Goal: Information Seeking & Learning: Find specific fact

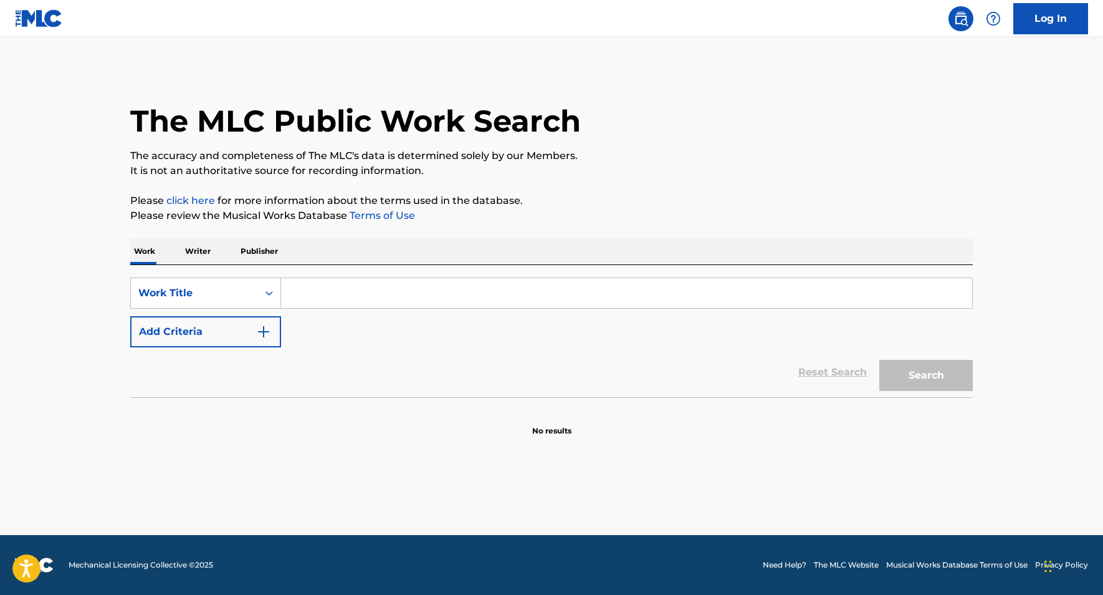
click at [366, 294] on input "Search Form" at bounding box center [626, 293] width 691 height 30
paste input "Filipino lullaby - [PERSON_NAME] Tulog [PERSON_NAME]."
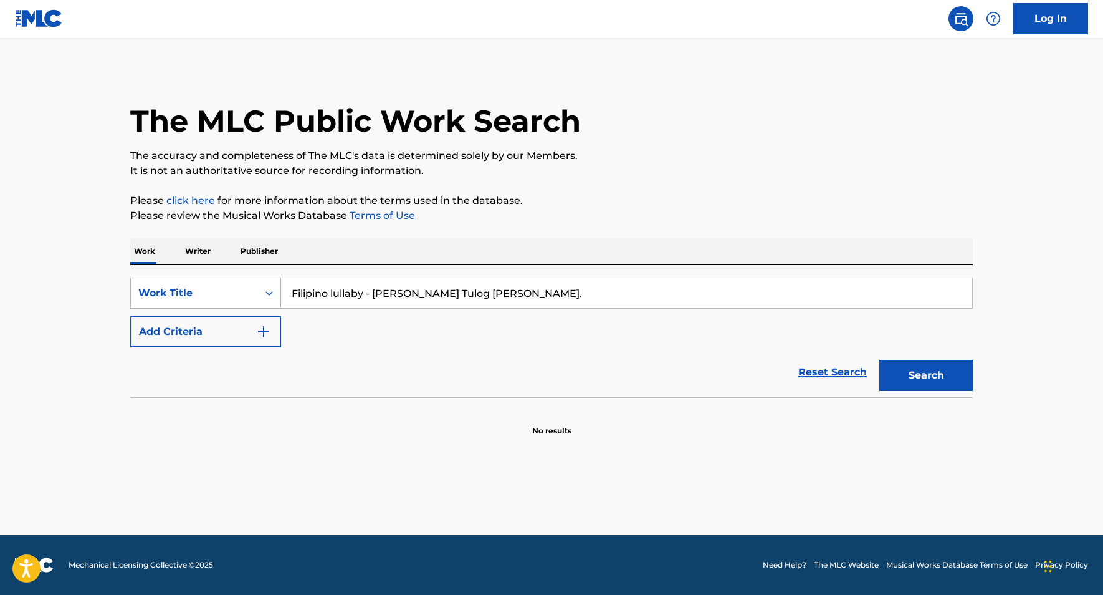
drag, startPoint x: 373, startPoint y: 292, endPoint x: 221, endPoint y: 279, distance: 152.7
click at [221, 279] on div "SearchWithCriteriaede64b4d-a75f-4289-84e9-faeafc6fa7d5 Work Title Filipino lull…" at bounding box center [551, 292] width 843 height 31
click at [390, 295] on input "[PERSON_NAME] Tulog [PERSON_NAME]." at bounding box center [626, 293] width 691 height 30
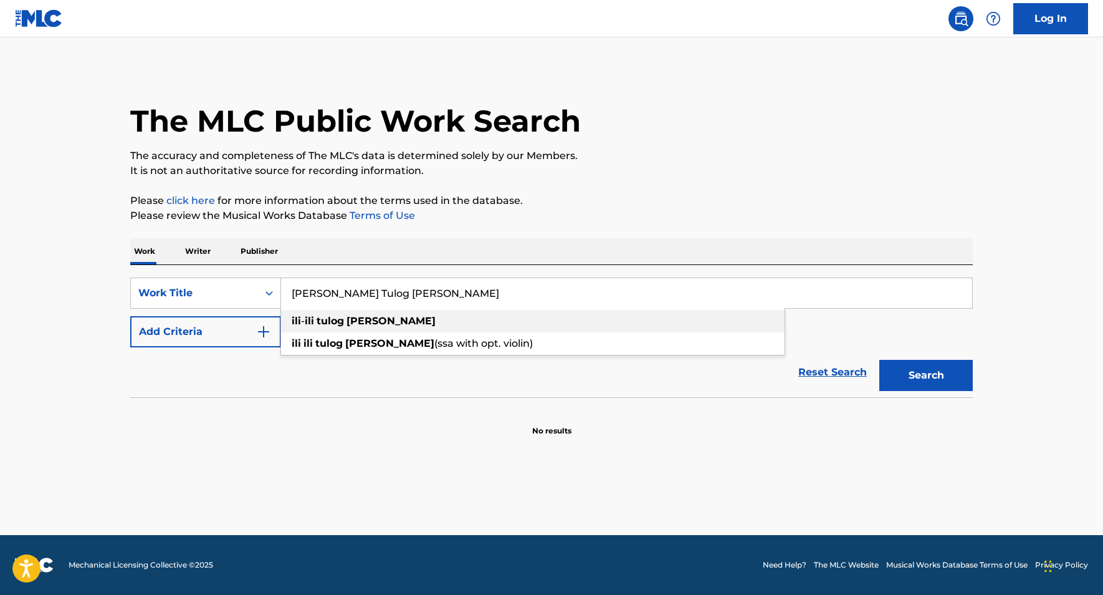
click at [383, 311] on div "ili - ili tulog [PERSON_NAME]" at bounding box center [533, 321] width 504 height 22
type input "ili-ili tulog [PERSON_NAME]"
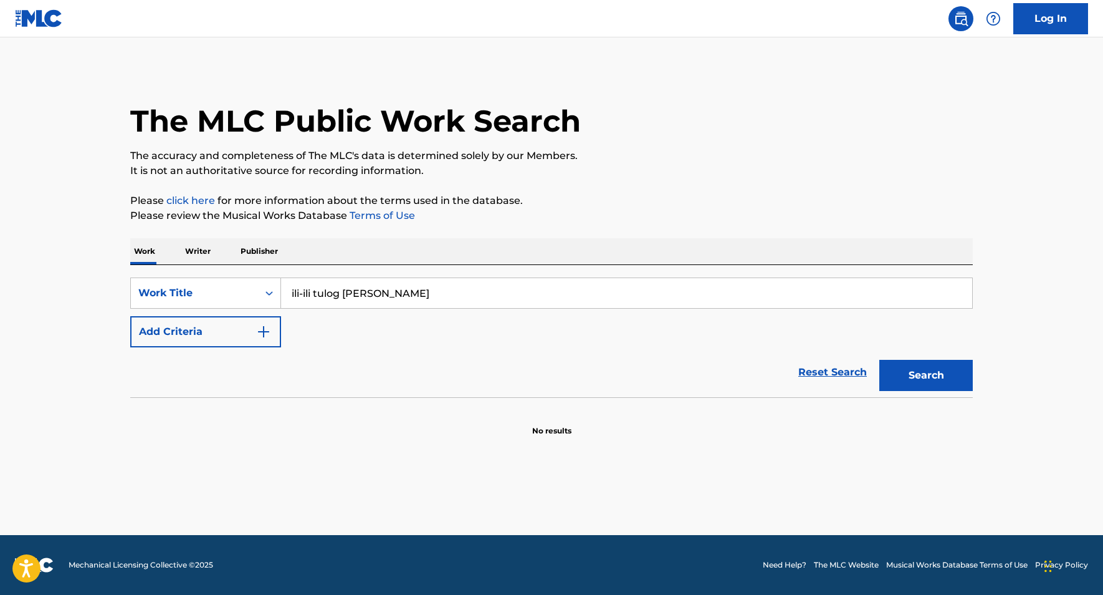
click at [923, 370] on button "Search" at bounding box center [927, 375] width 94 height 31
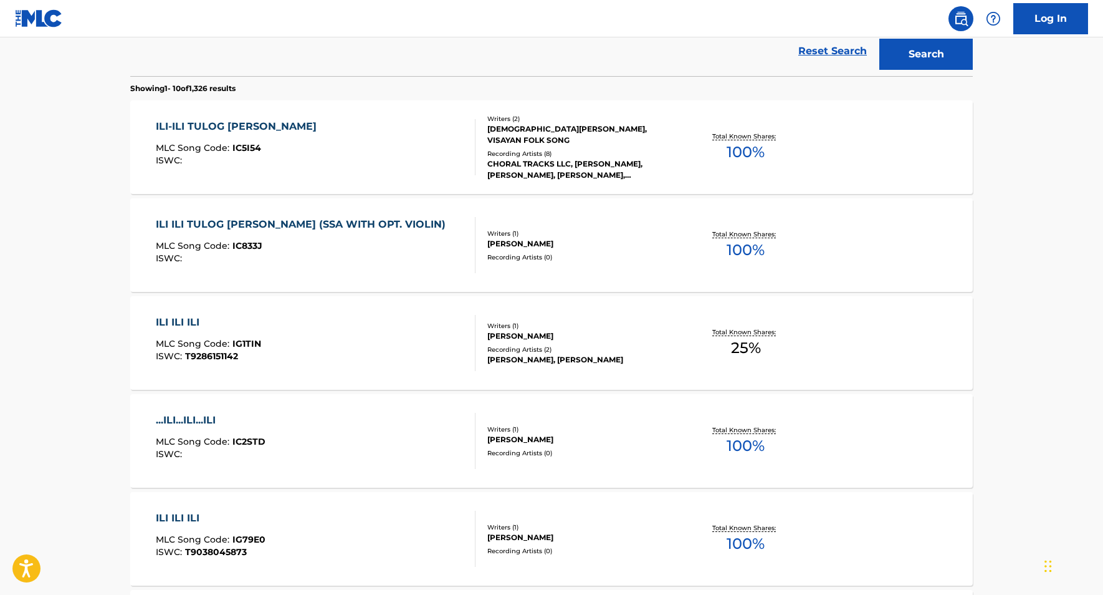
scroll to position [274, 0]
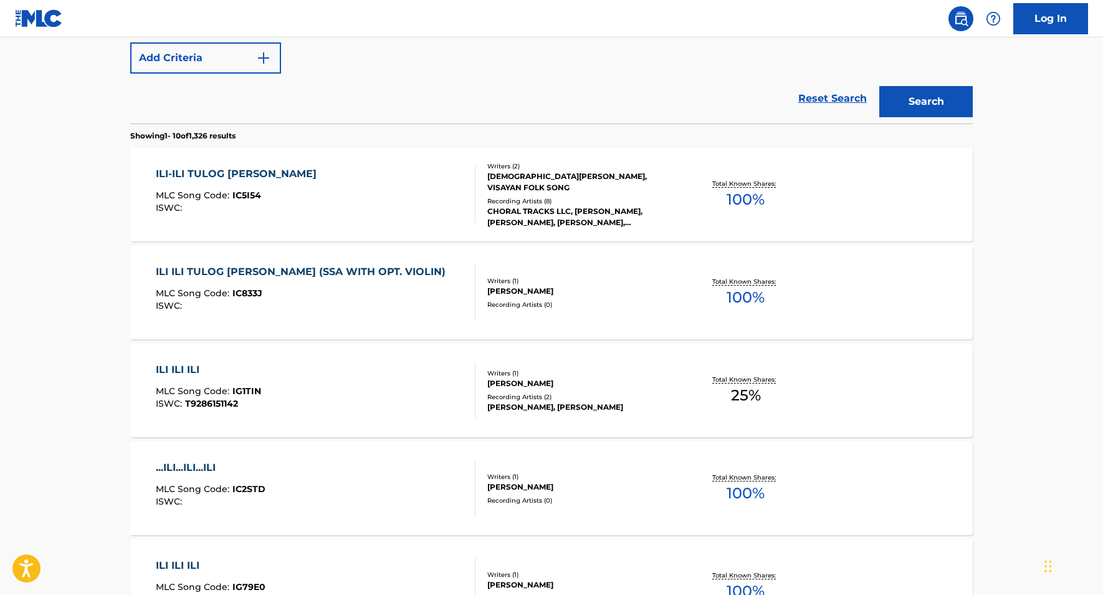
click at [203, 170] on div "ILI-ILI TULOG [PERSON_NAME]" at bounding box center [239, 173] width 167 height 15
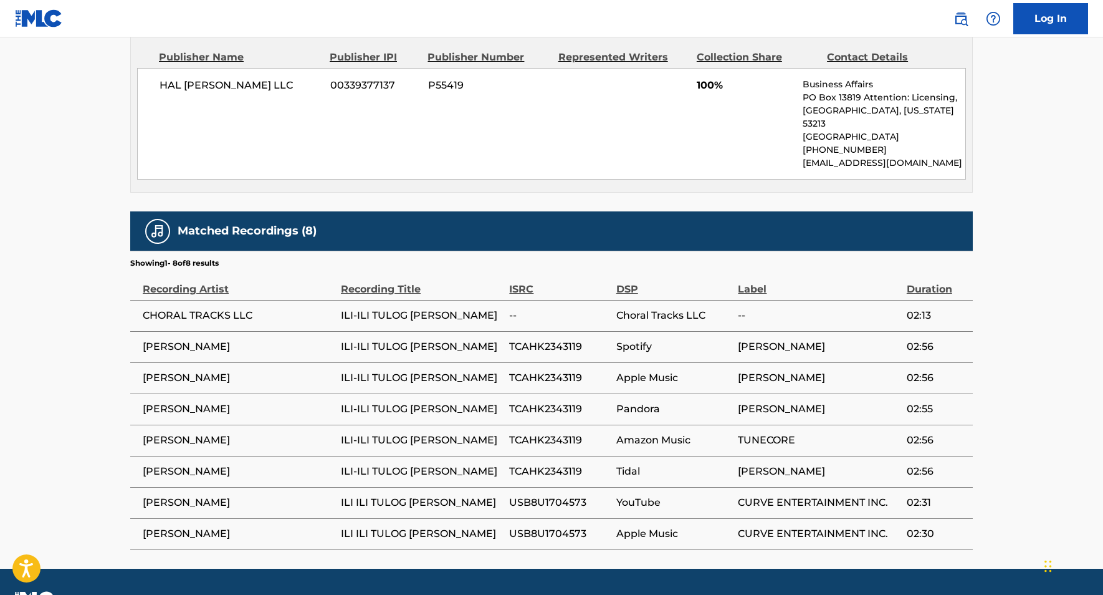
scroll to position [623, 0]
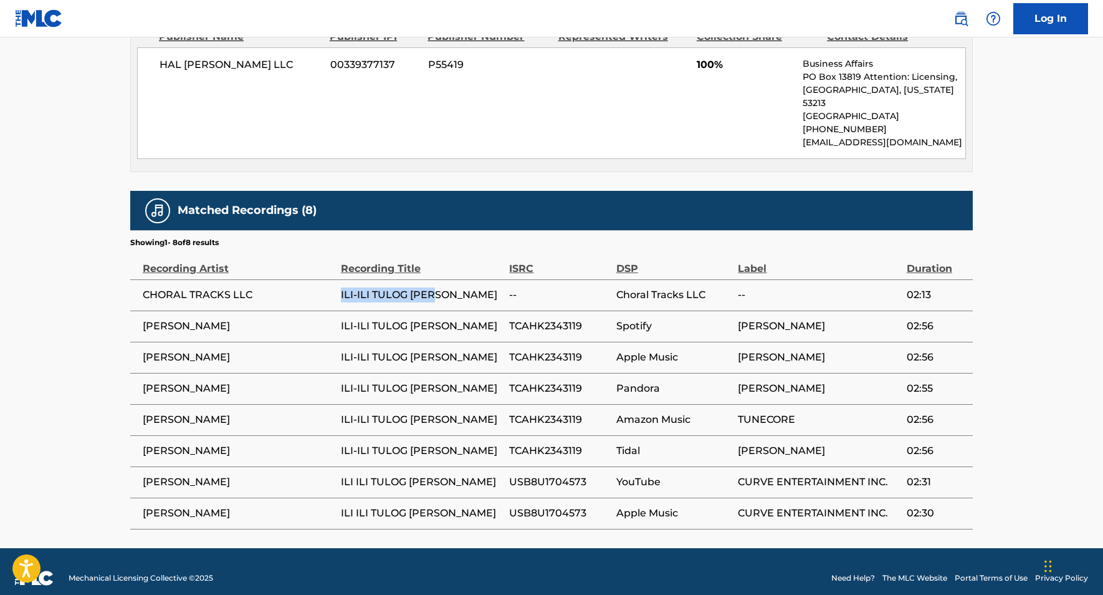
drag, startPoint x: 438, startPoint y: 281, endPoint x: 339, endPoint y: 279, distance: 99.1
click at [341, 287] on span "ILI-ILI TULOG [PERSON_NAME]" at bounding box center [422, 294] width 162 height 15
copy span "ILI-ILI TULOG [PERSON_NAME]"
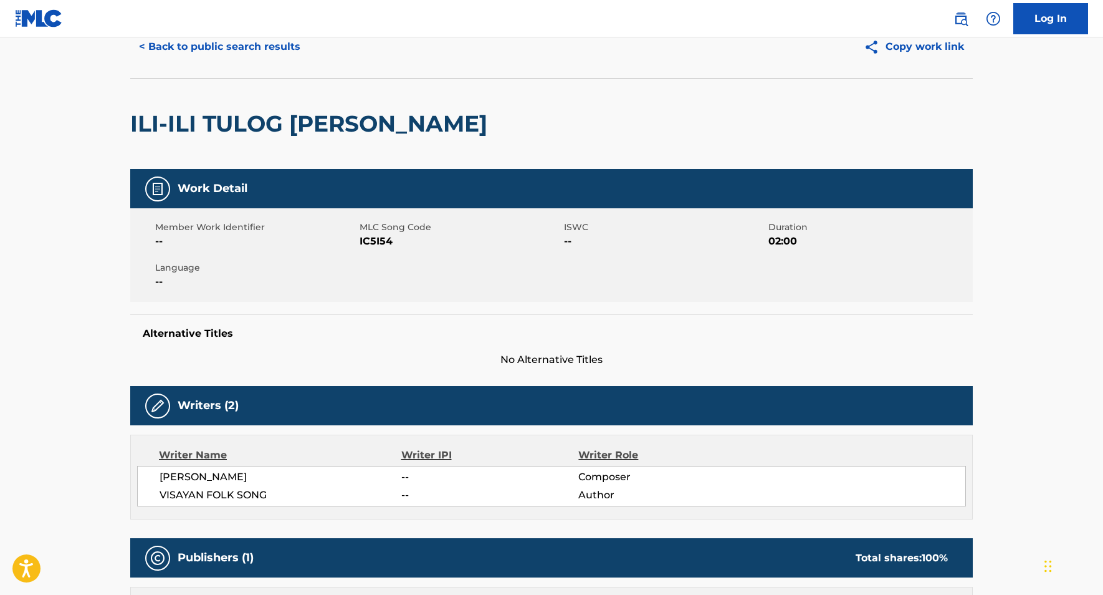
scroll to position [0, 0]
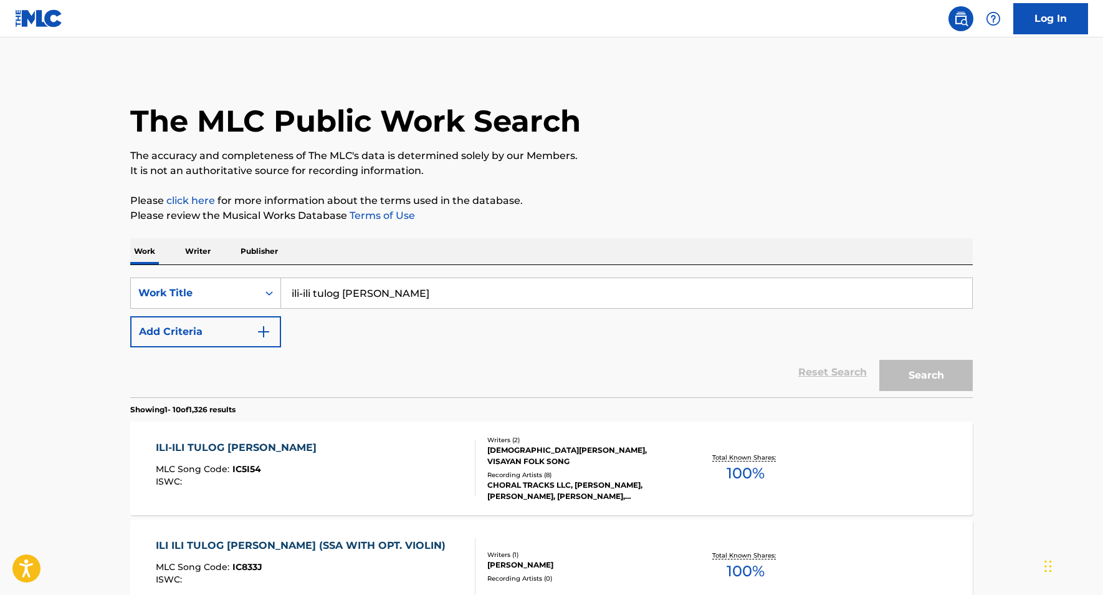
scroll to position [274, 0]
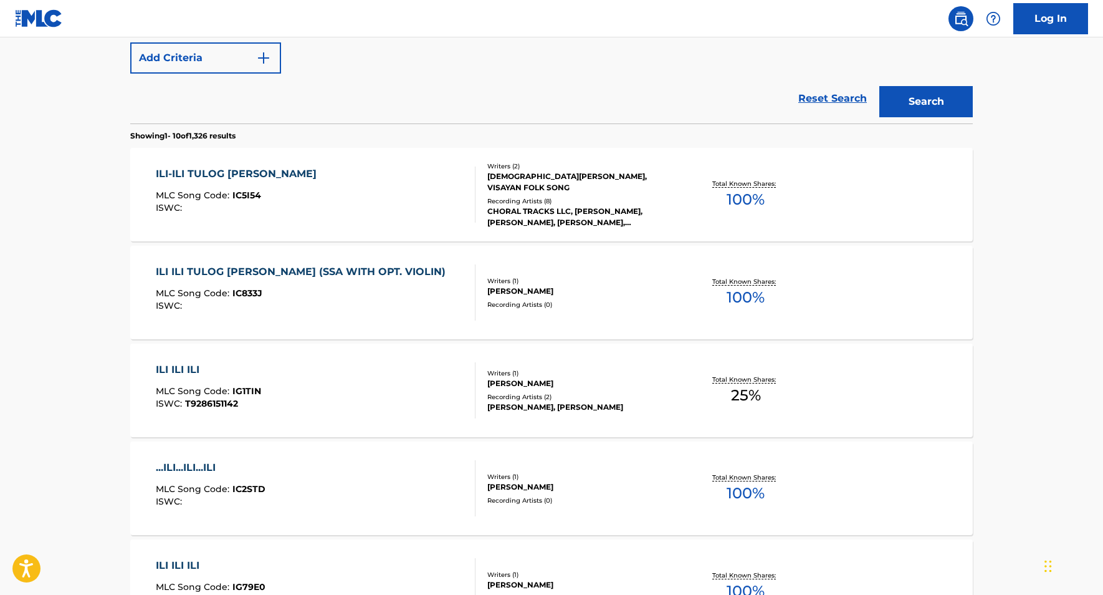
click at [258, 278] on div "ILI ILI TULOG [PERSON_NAME] (SSA WITH OPT. VIOLIN)" at bounding box center [304, 271] width 296 height 15
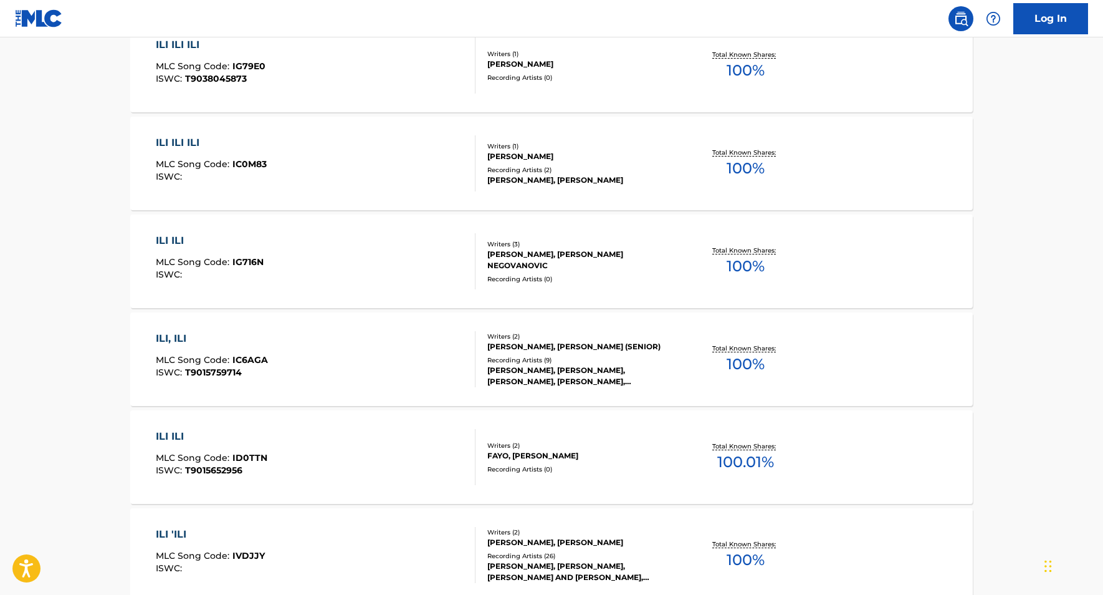
scroll to position [795, 0]
